Goal: Task Accomplishment & Management: Manage account settings

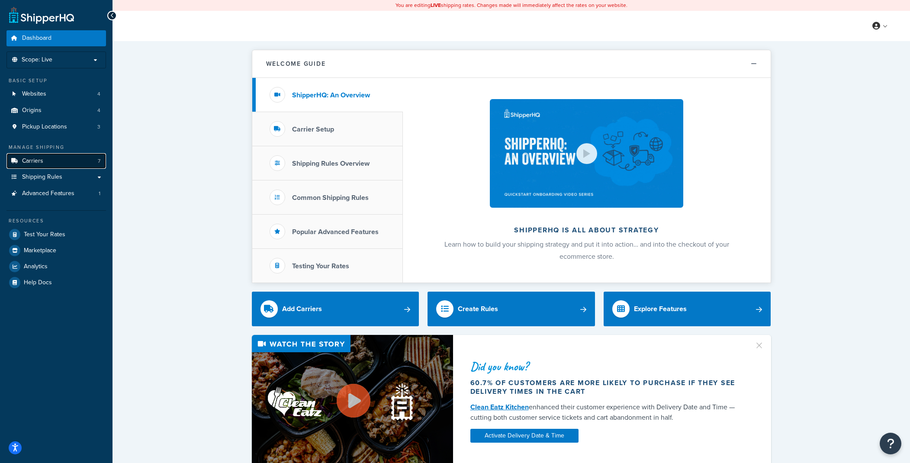
click at [57, 166] on link "Carriers 7" at bounding box center [56, 161] width 100 height 16
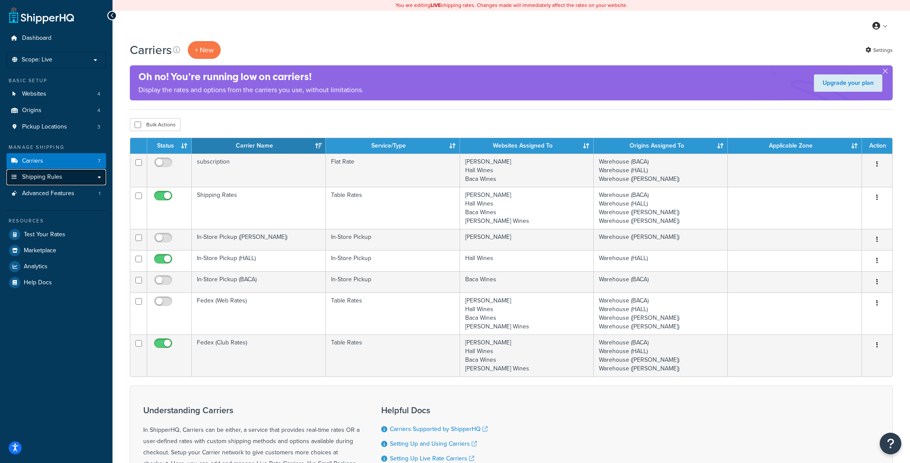
click at [58, 179] on span "Shipping Rules" at bounding box center [42, 177] width 40 height 7
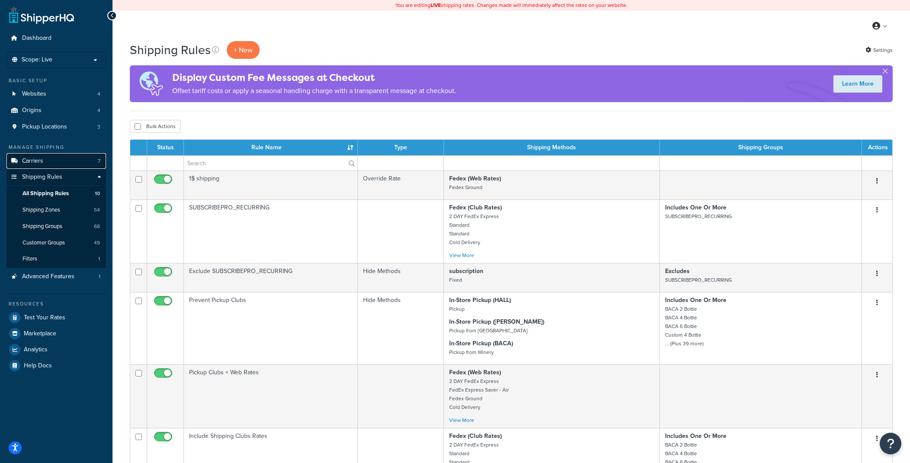
click at [53, 159] on link "Carriers 7" at bounding box center [56, 161] width 100 height 16
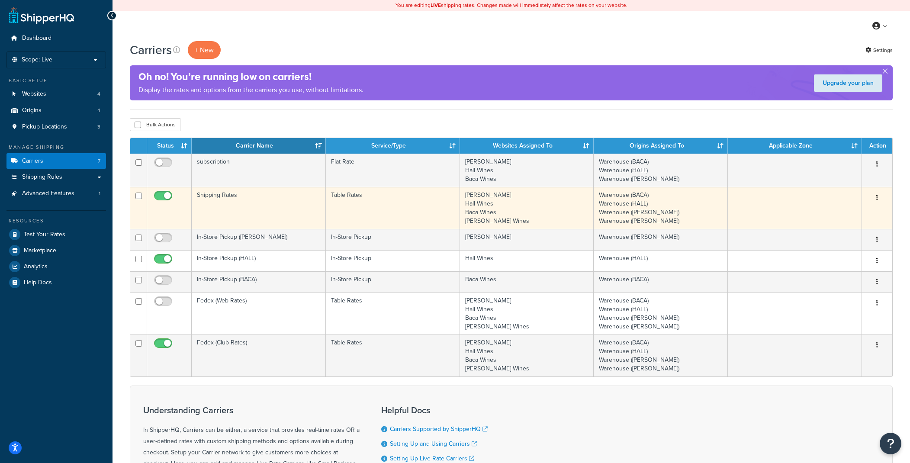
click at [880, 197] on button "button" at bounding box center [877, 198] width 12 height 14
click at [847, 211] on link "Edit" at bounding box center [842, 215] width 68 height 18
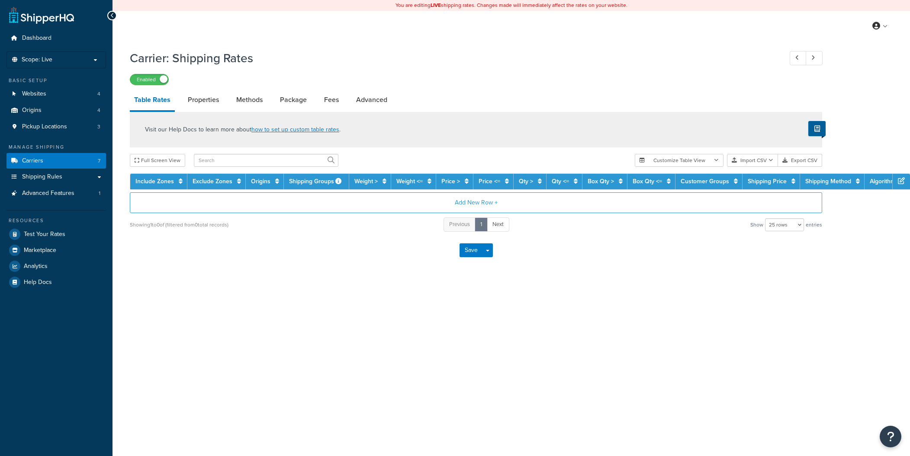
select select "25"
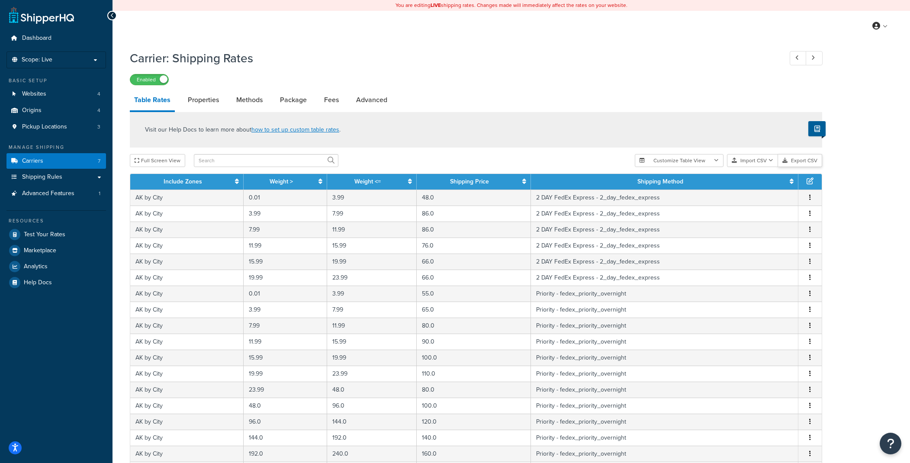
click at [794, 160] on button "Export CSV" at bounding box center [800, 160] width 44 height 13
click at [872, 99] on div "Carrier: Shipping Rates Enabled Table Rates Properties Methods Package Fees Adv…" at bounding box center [511, 367] width 797 height 645
